Goal: Information Seeking & Learning: Learn about a topic

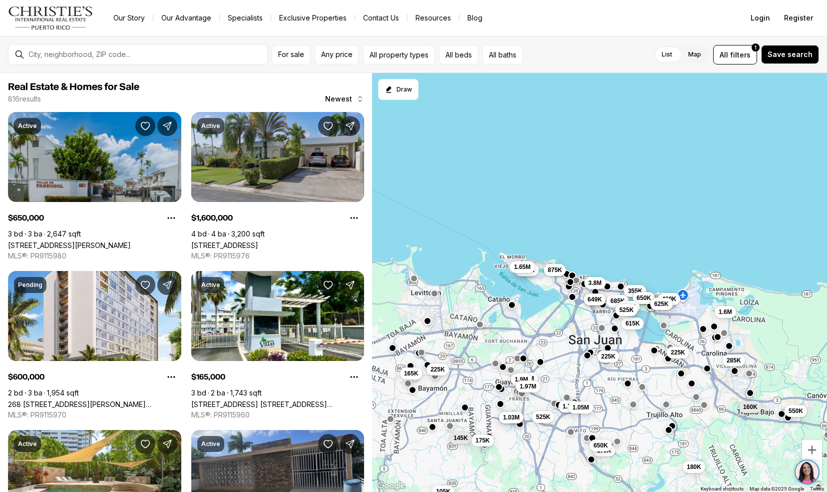
click at [225, 242] on link "Calle Malaga E-17 VISTAMAR MARINA ESTE, CAROLINA PR, 00983" at bounding box center [224, 245] width 67 height 8
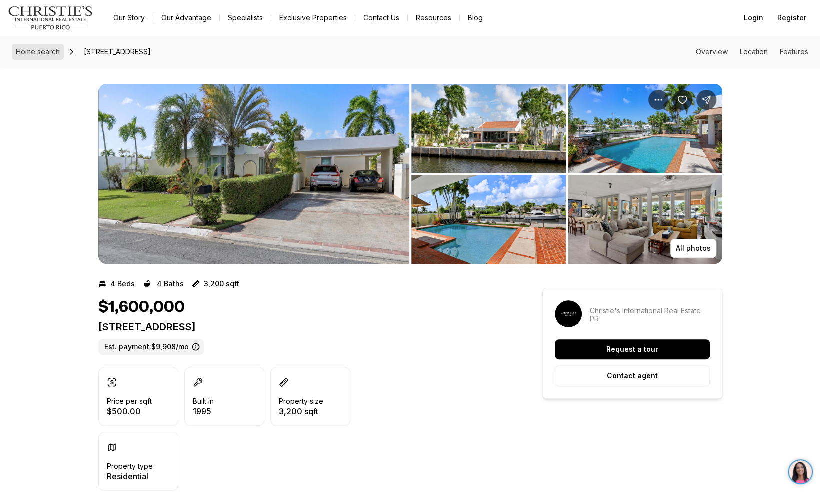
click at [26, 51] on span "Home search" at bounding box center [38, 51] width 44 height 8
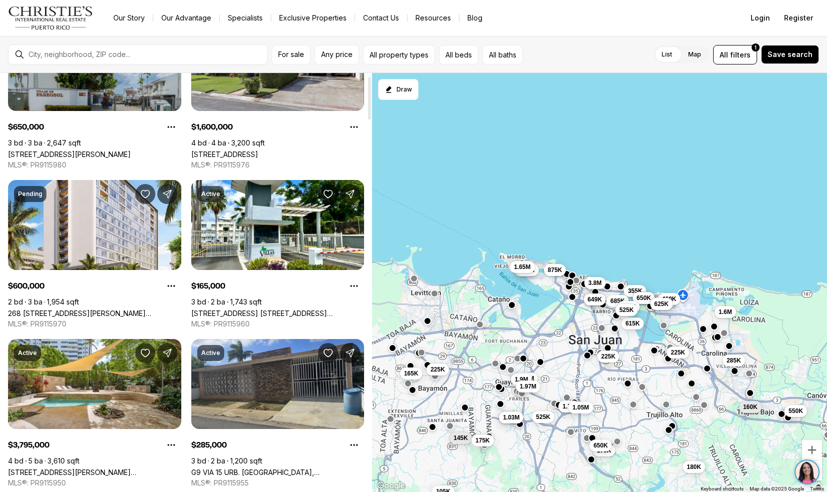
scroll to position [192, 0]
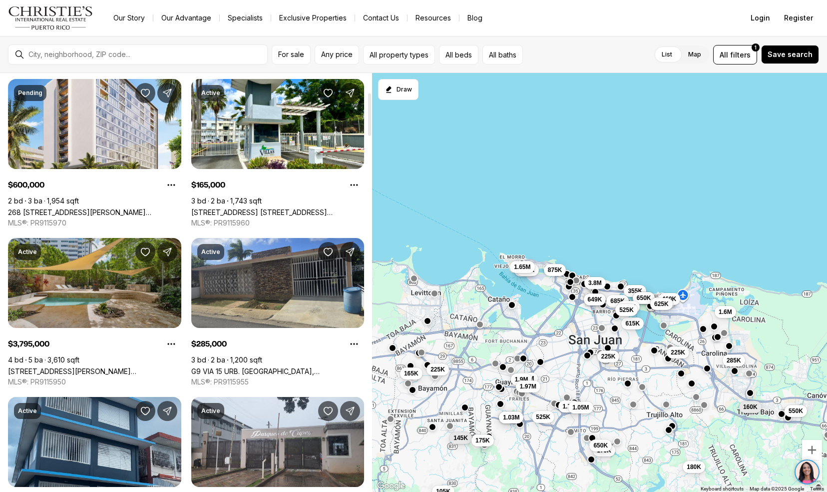
click at [76, 367] on link "11 MANUEL RODRIGUEZ SERRA ST, SAN JUAN PR, 00907" at bounding box center [94, 371] width 173 height 8
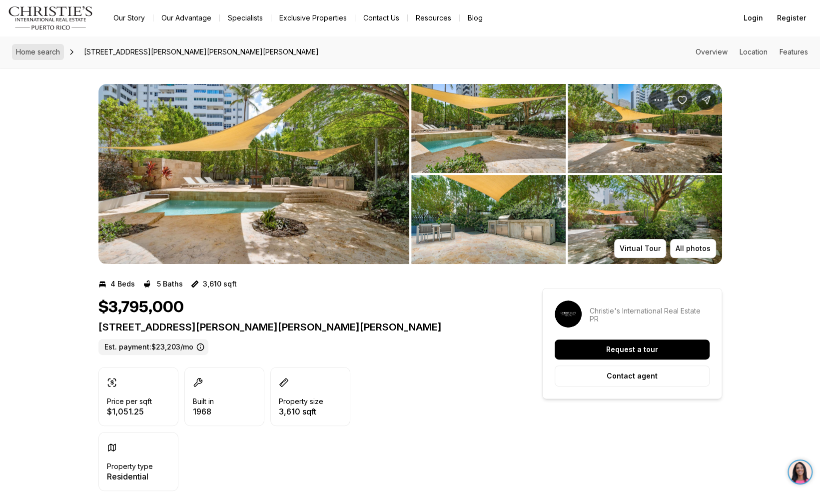
click at [52, 51] on span "Home search" at bounding box center [38, 51] width 44 height 8
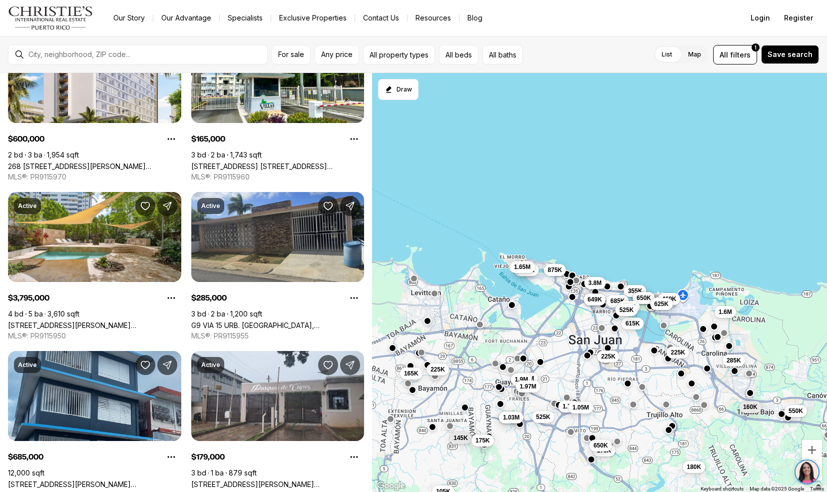
scroll to position [394, 0]
